Goal: Information Seeking & Learning: Learn about a topic

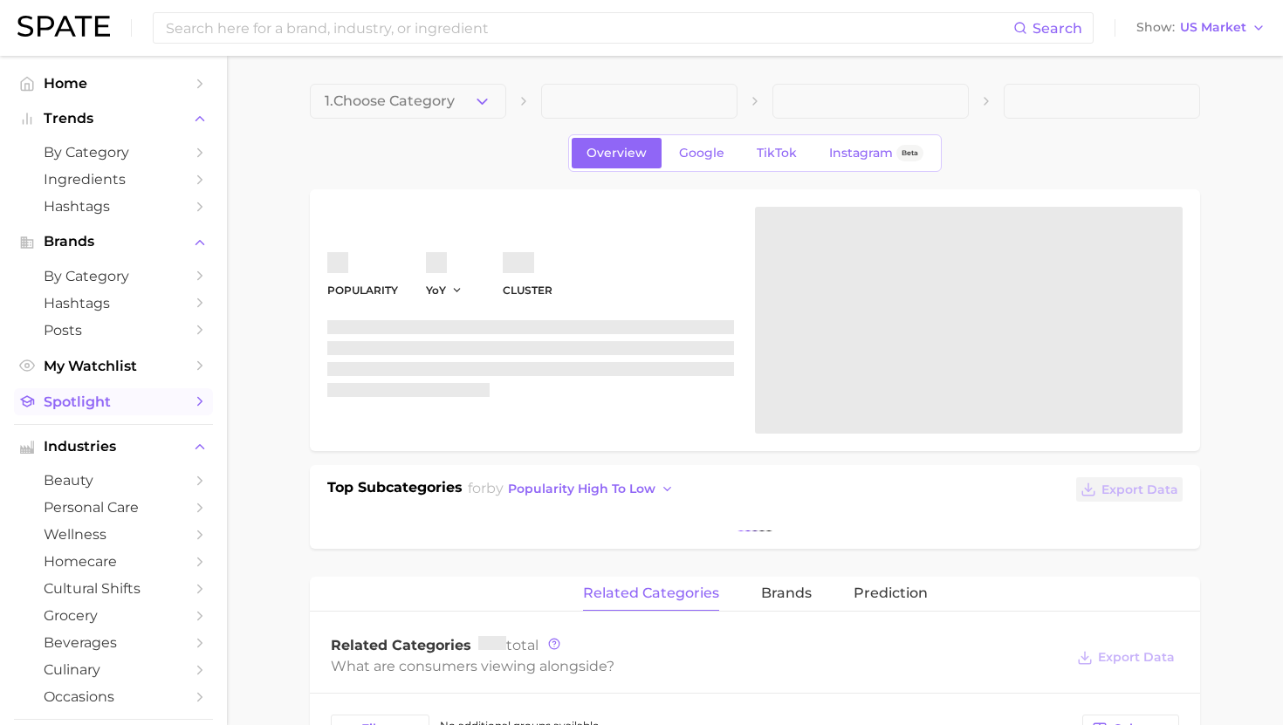
click at [99, 400] on span "Spotlight" at bounding box center [114, 402] width 140 height 17
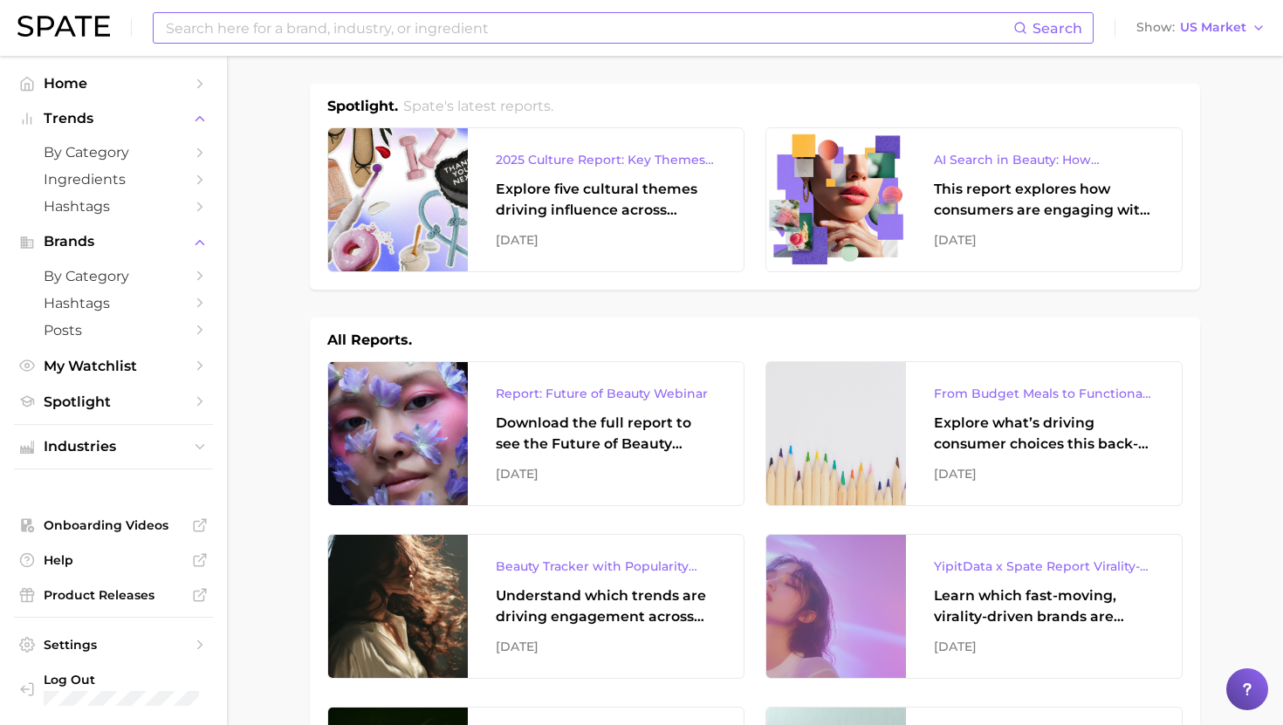
click at [444, 30] on input at bounding box center [588, 28] width 849 height 30
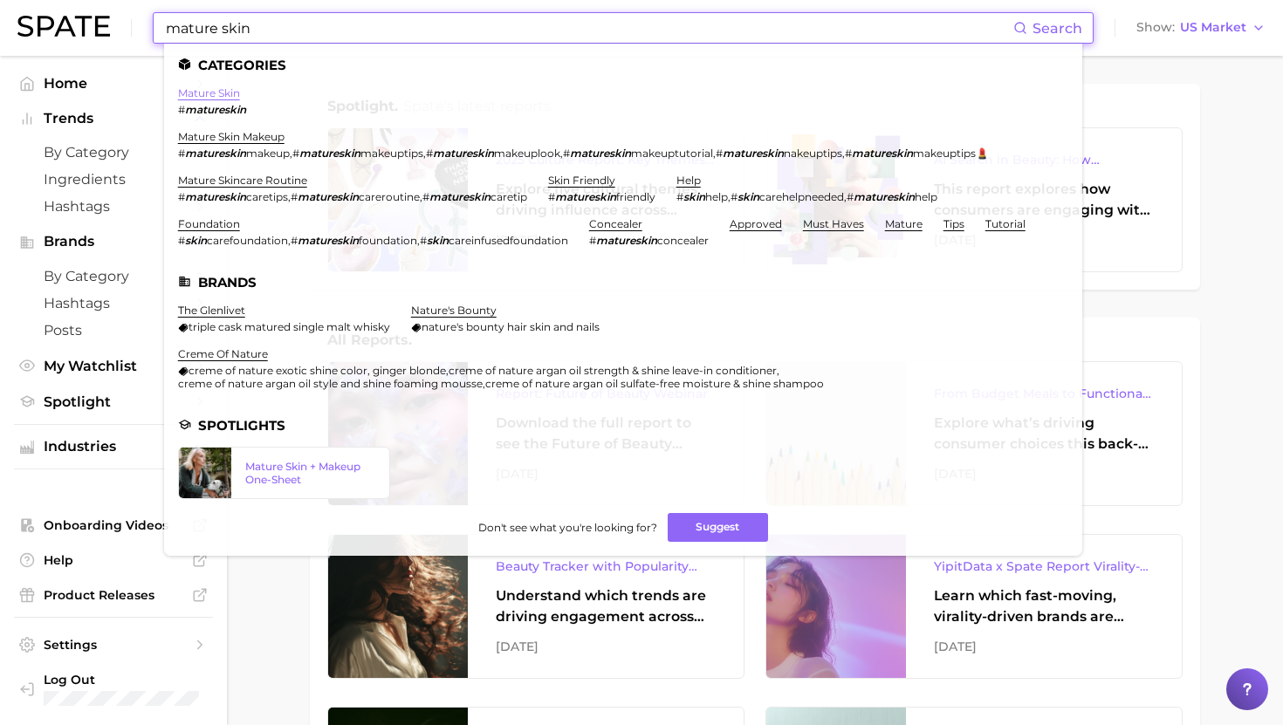
type input "mature skin"
click at [217, 93] on link "mature skin" at bounding box center [209, 92] width 62 height 13
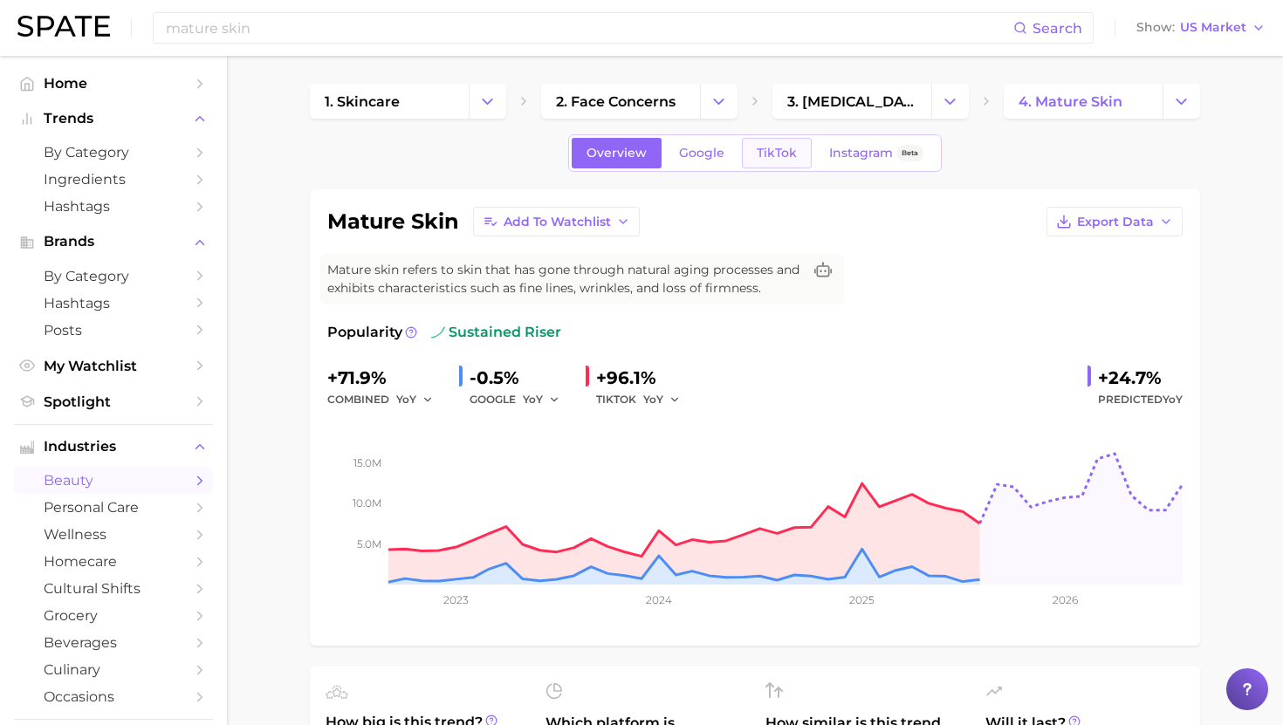
click at [774, 152] on span "TikTok" at bounding box center [777, 153] width 40 height 15
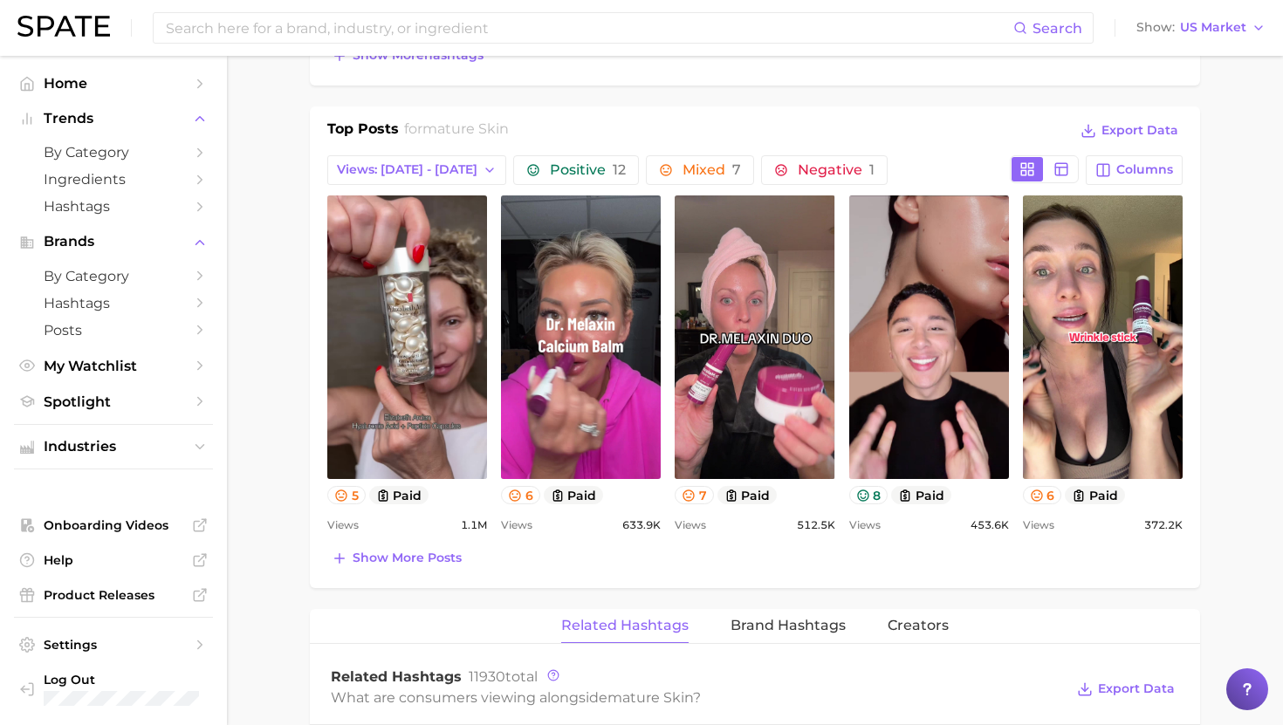
scroll to position [803, 0]
click at [412, 567] on button "Show more posts" at bounding box center [396, 558] width 139 height 24
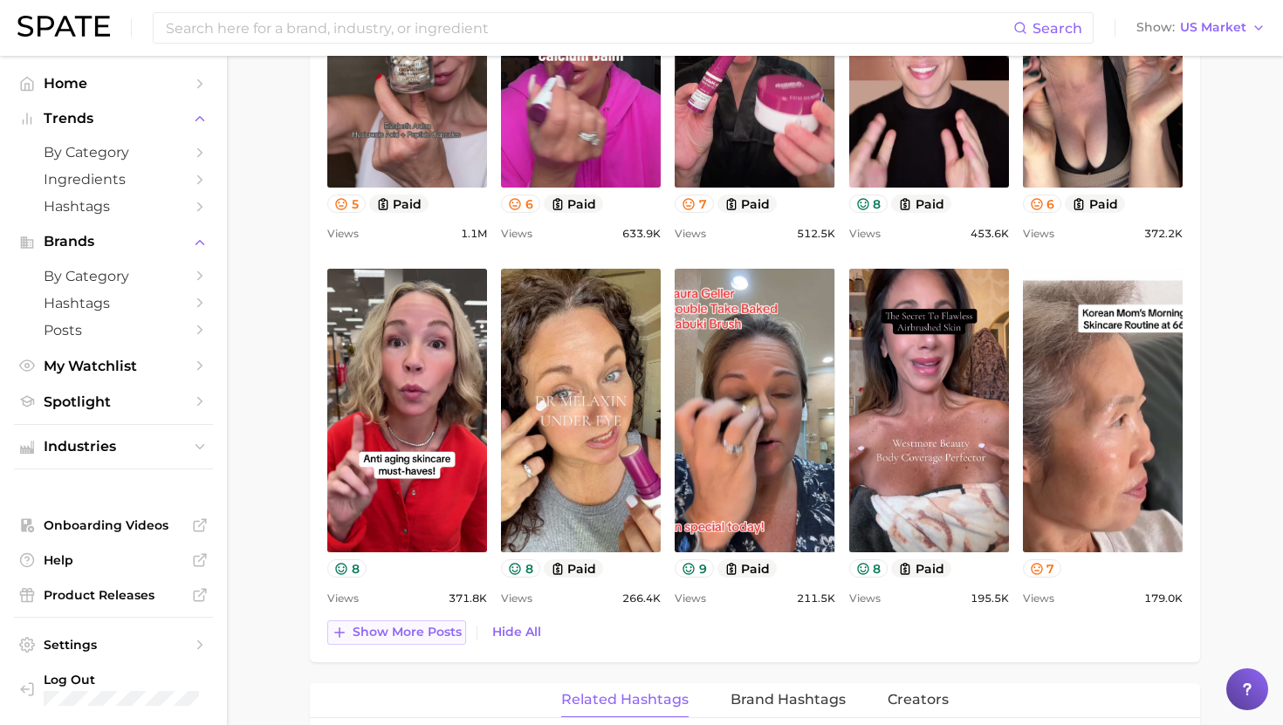
scroll to position [1095, 0]
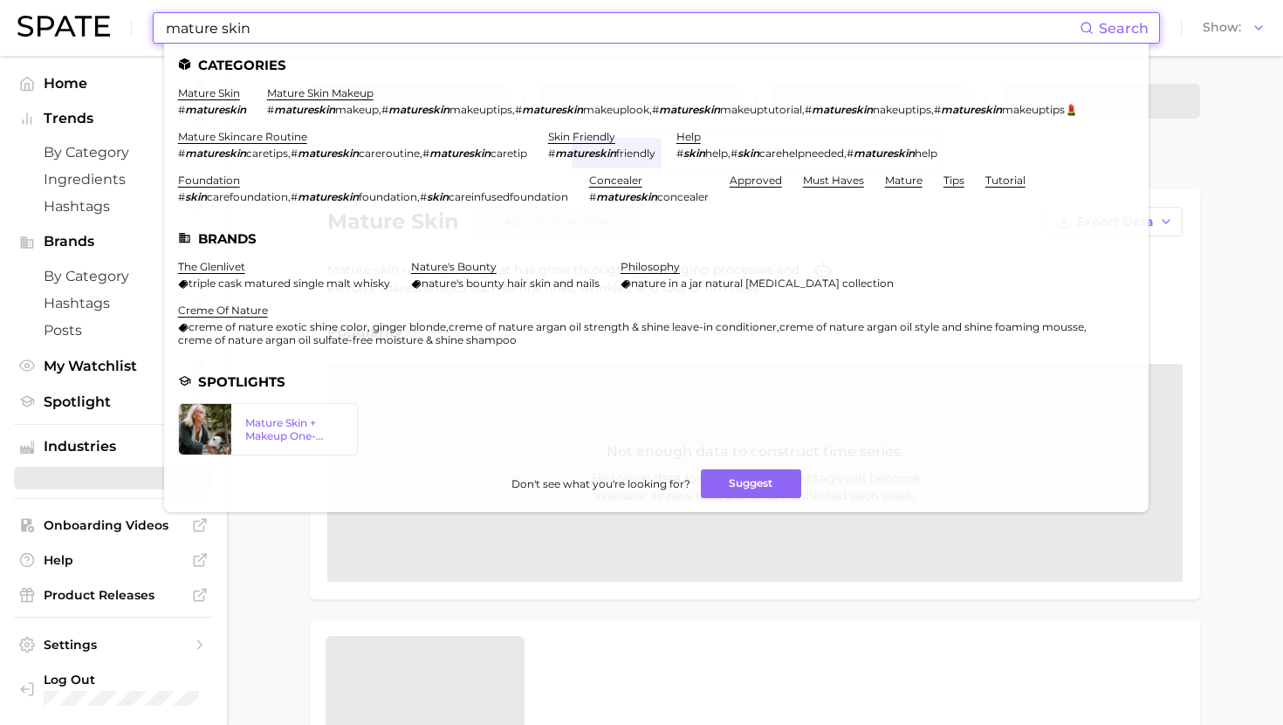
click at [488, 38] on input "mature skin" at bounding box center [622, 28] width 916 height 30
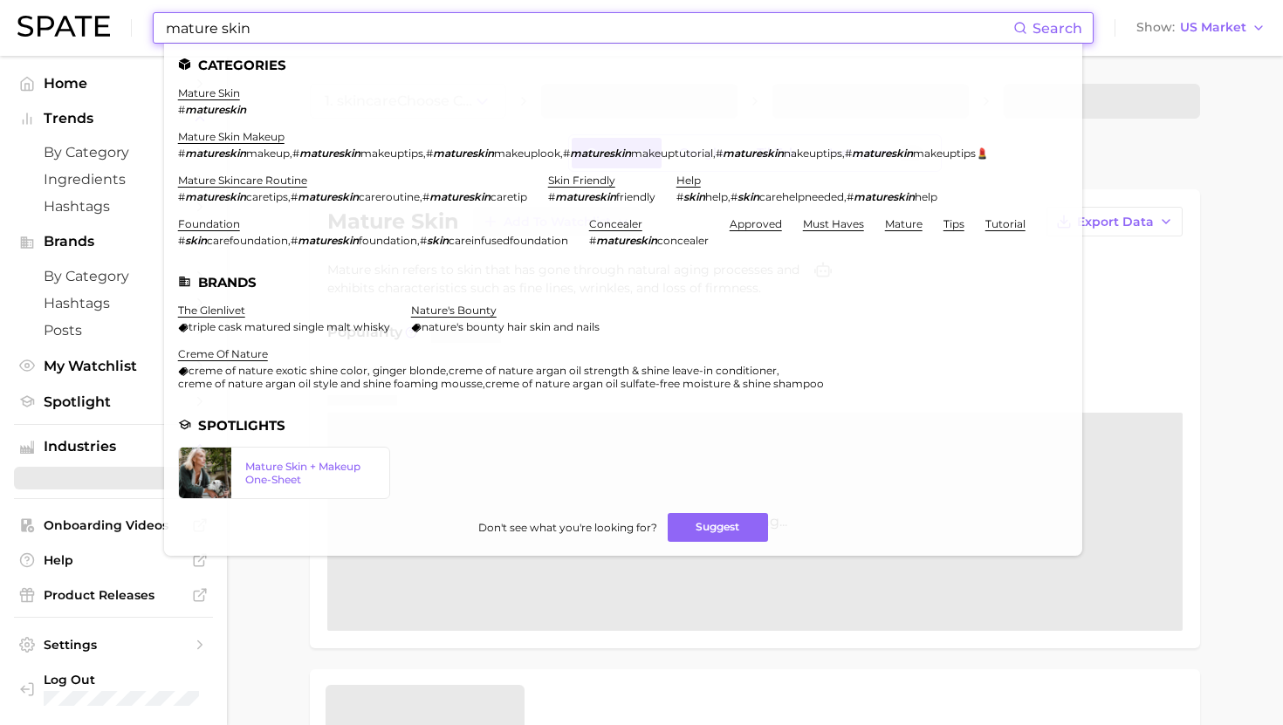
click at [487, 38] on input "mature skin" at bounding box center [588, 28] width 849 height 30
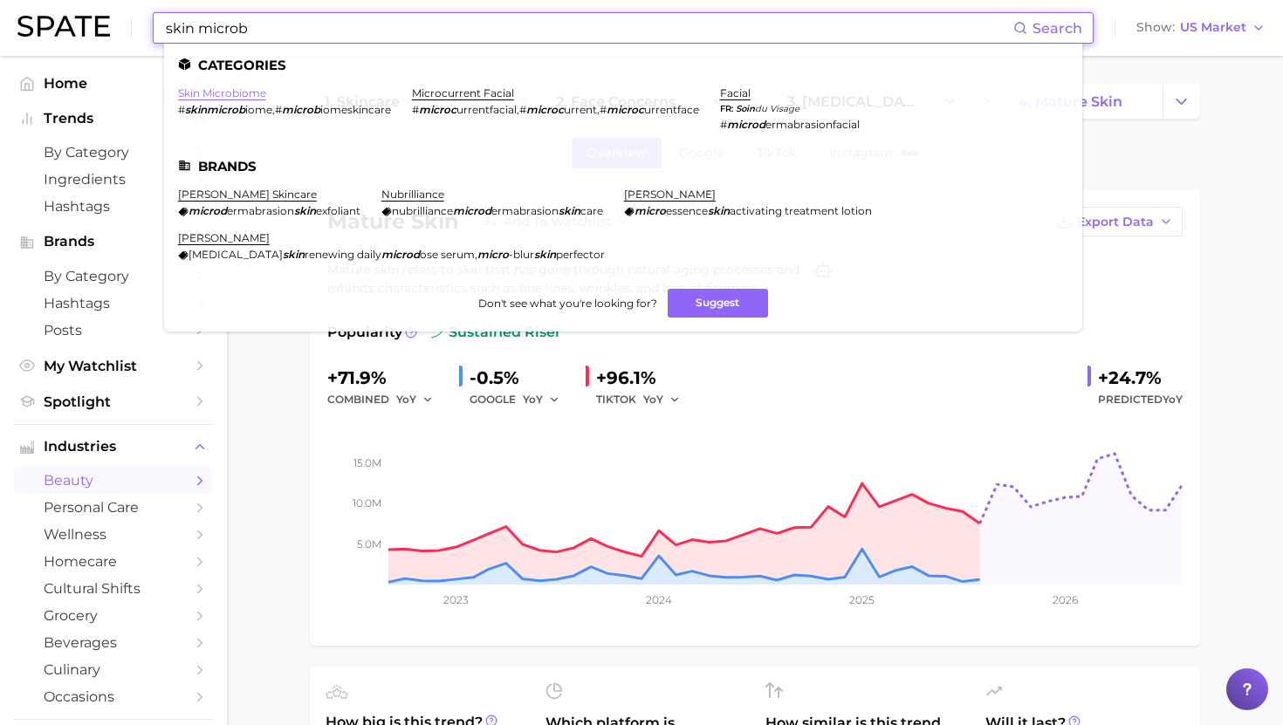
type input "skin microb"
click at [211, 90] on link "skin microbiome" at bounding box center [222, 92] width 88 height 13
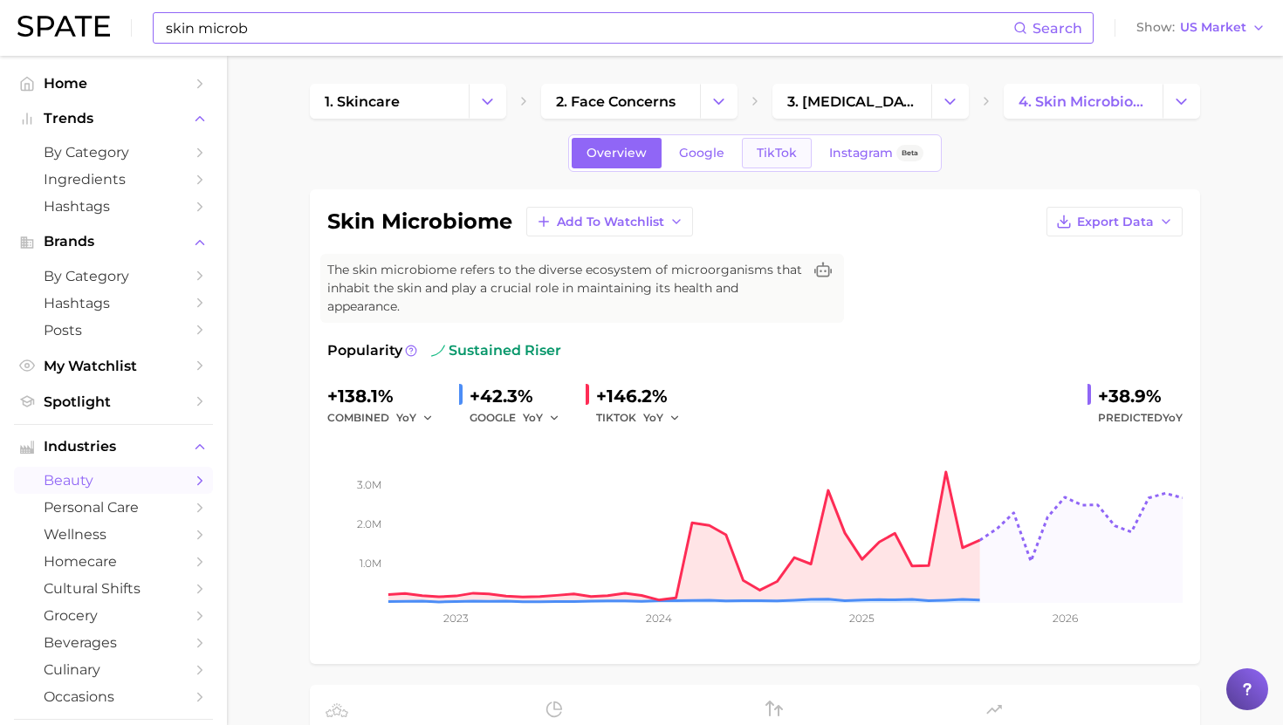
click at [789, 162] on link "TikTok" at bounding box center [777, 153] width 70 height 31
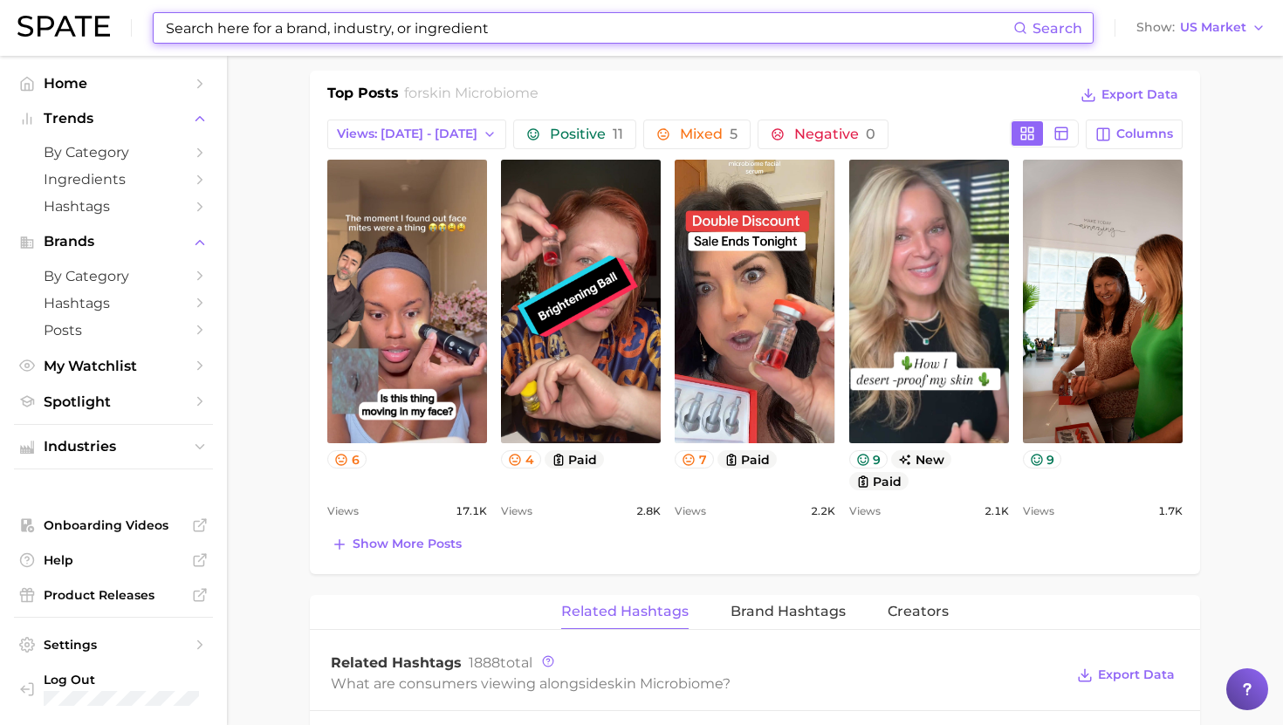
scroll to position [830, 0]
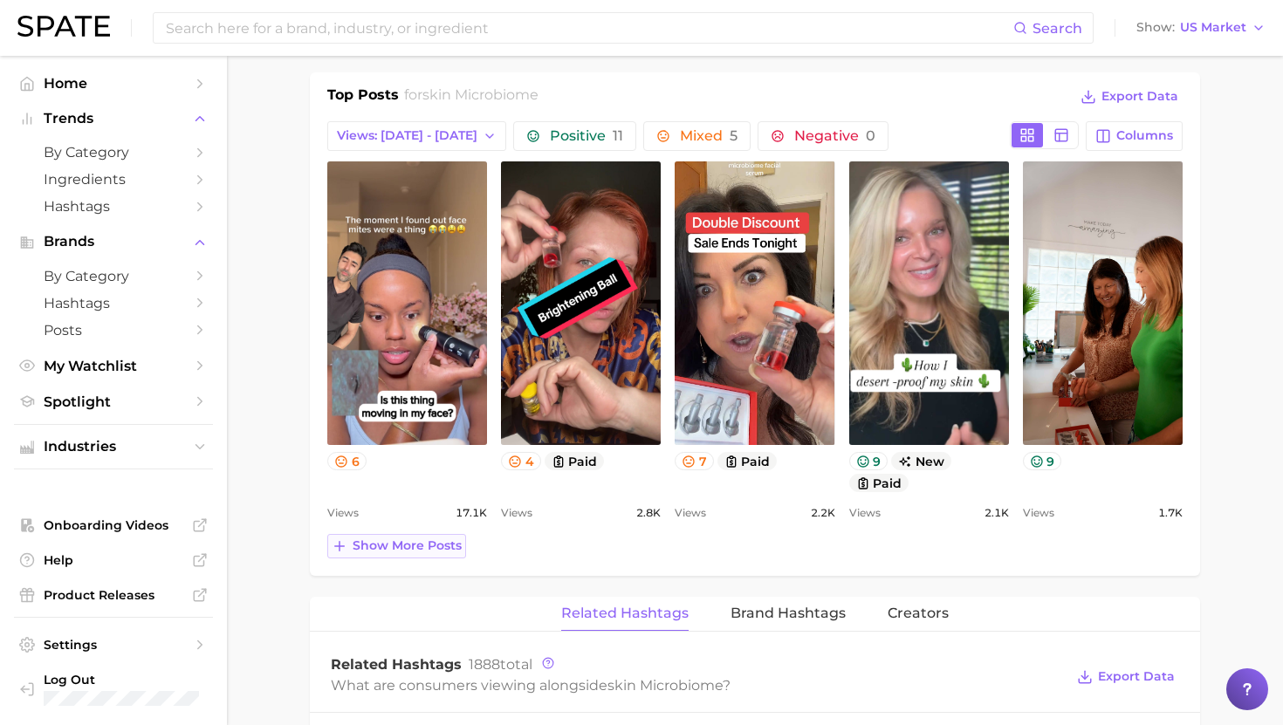
click at [429, 551] on span "Show more posts" at bounding box center [407, 546] width 109 height 15
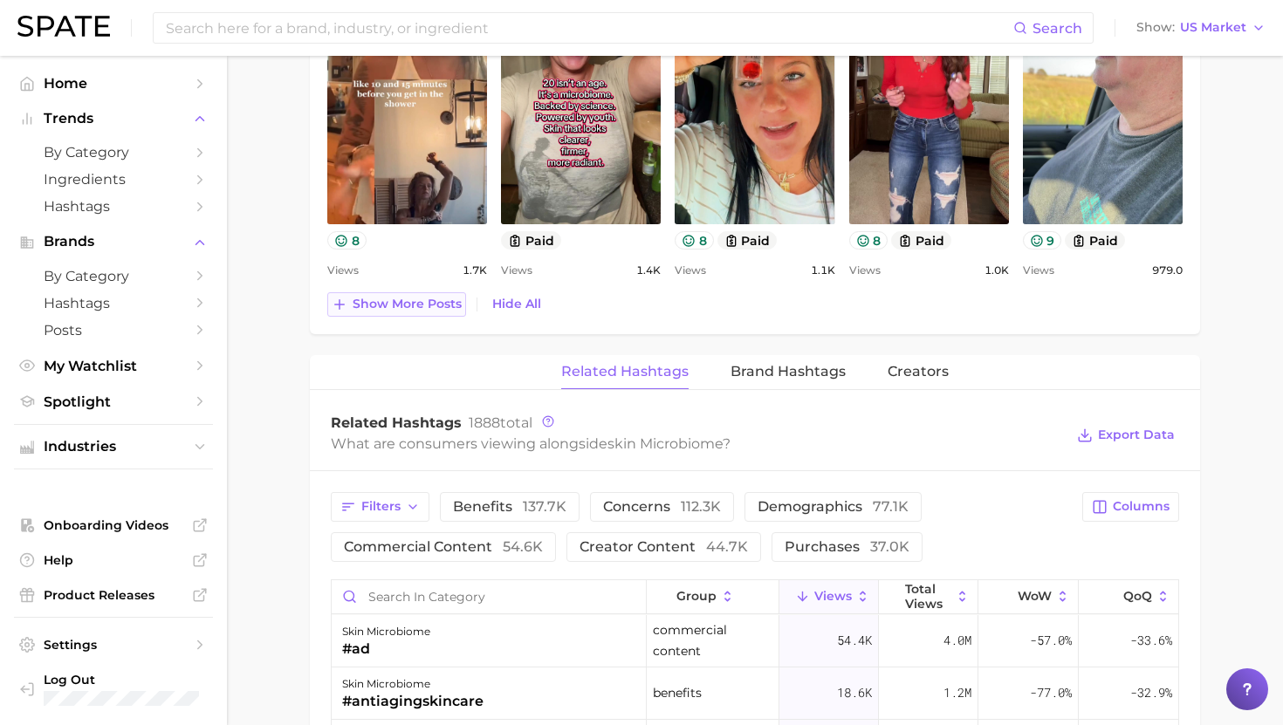
scroll to position [1299, 0]
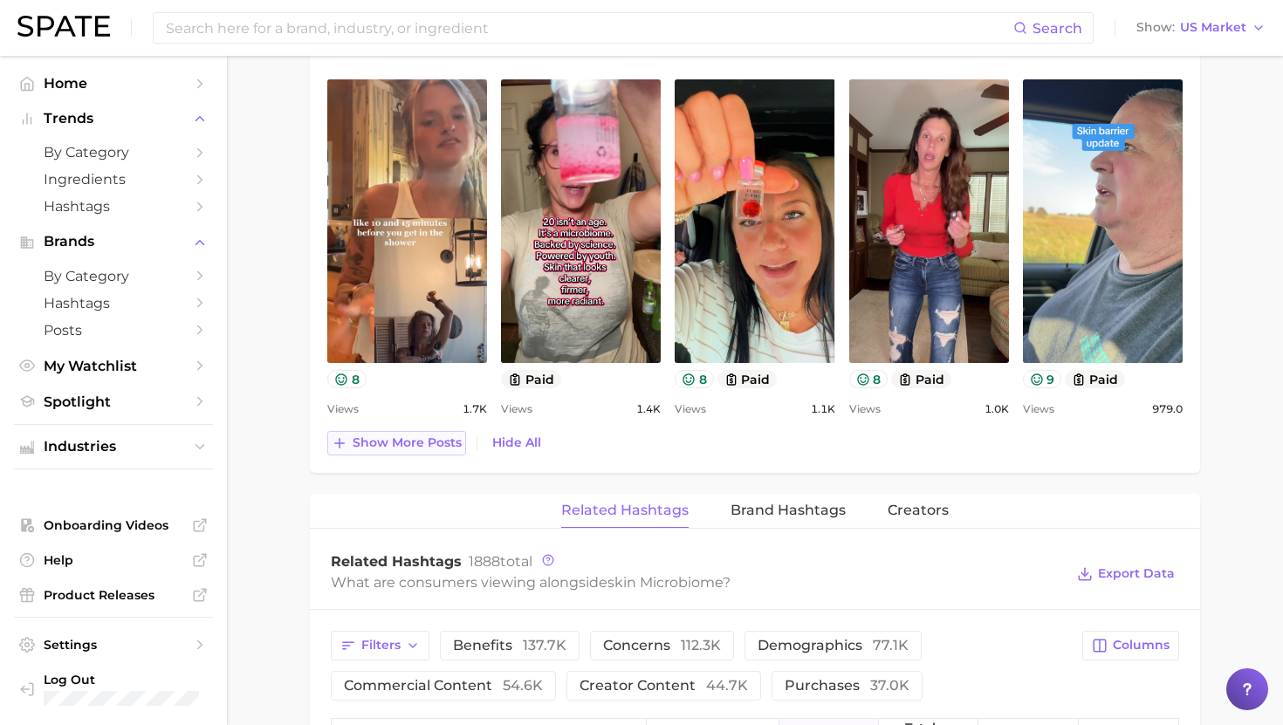
click at [429, 440] on span "Show more posts" at bounding box center [407, 443] width 109 height 15
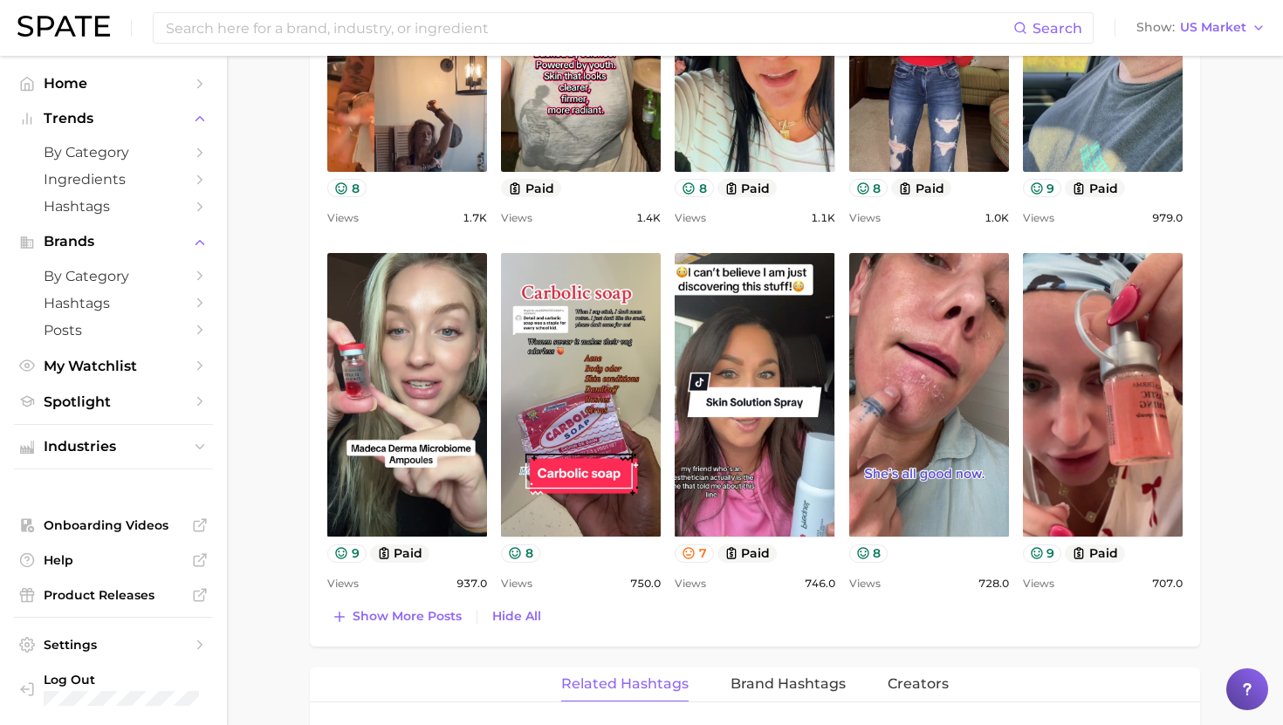
scroll to position [0, 0]
